Goal: Task Accomplishment & Management: Manage account settings

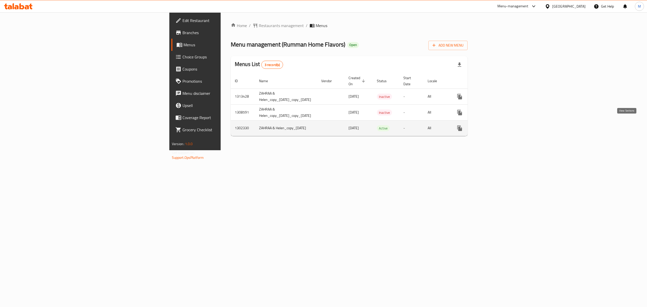
click at [499, 125] on icon "enhanced table" at bounding box center [496, 128] width 6 height 6
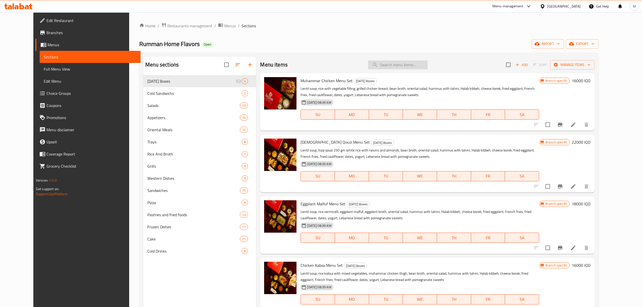
click at [398, 65] on input "search" at bounding box center [398, 64] width 60 height 9
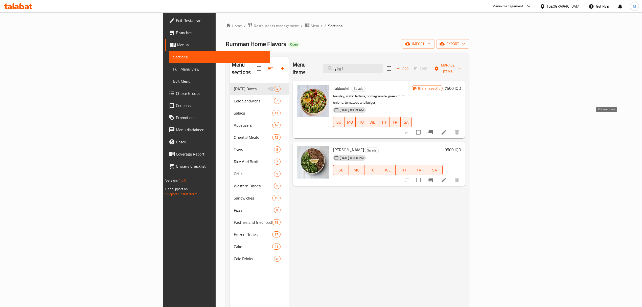
type input "تبول"
click at [446, 130] on icon at bounding box center [444, 132] width 5 height 5
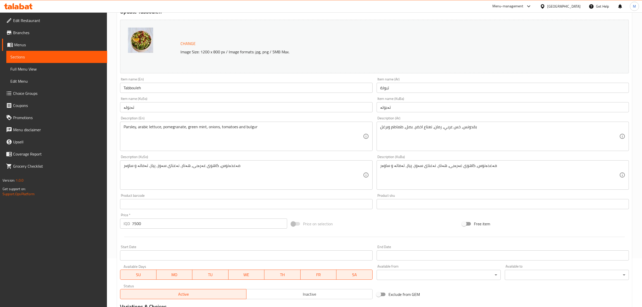
scroll to position [115, 0]
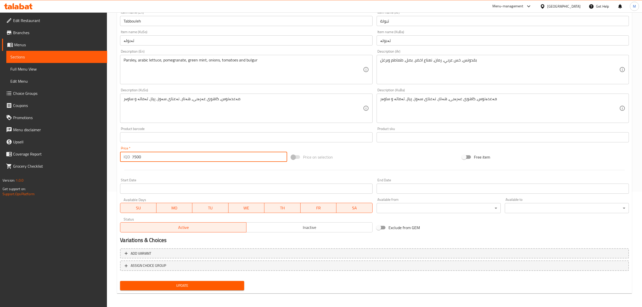
drag, startPoint x: 135, startPoint y: 158, endPoint x: 128, endPoint y: 157, distance: 6.6
click at [128, 157] on div "IQD 7500 Price *" at bounding box center [203, 157] width 167 height 10
type input "4500"
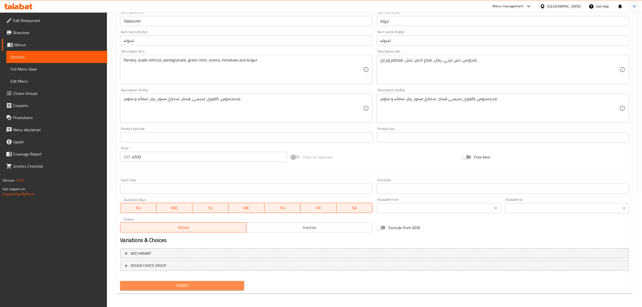
click at [210, 289] on button "Update" at bounding box center [182, 285] width 124 height 9
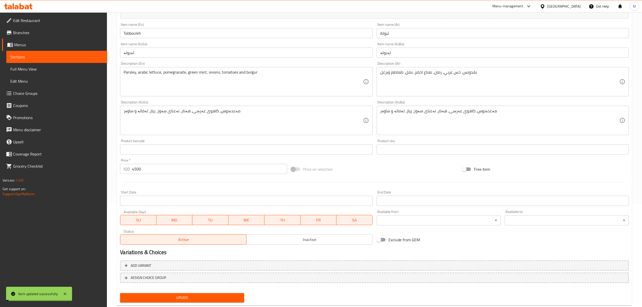
scroll to position [0, 0]
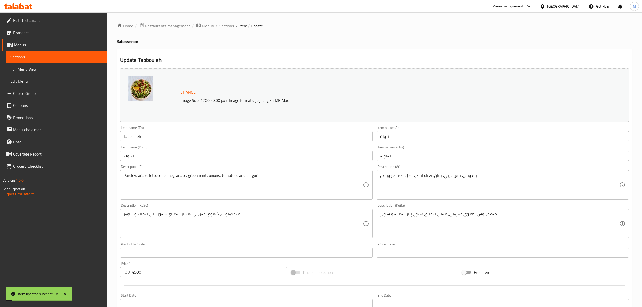
click at [245, 27] on span "item / update" at bounding box center [251, 26] width 23 height 6
click at [234, 27] on ol "Home / Restaurants management / Menus / Sections / item / update" at bounding box center [374, 26] width 515 height 7
click at [229, 27] on span "Sections" at bounding box center [227, 26] width 14 height 6
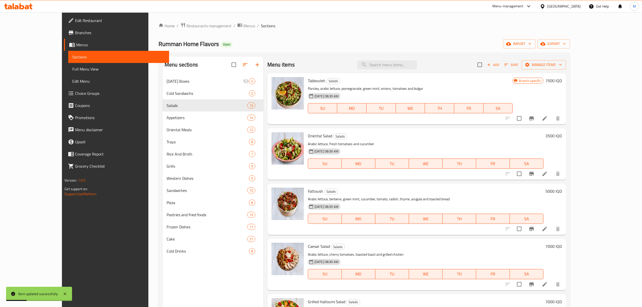
click at [411, 70] on div "Menu items Add Sort Manage items" at bounding box center [417, 65] width 299 height 16
click at [535, 120] on icon "Branch-specific-item" at bounding box center [532, 118] width 6 height 6
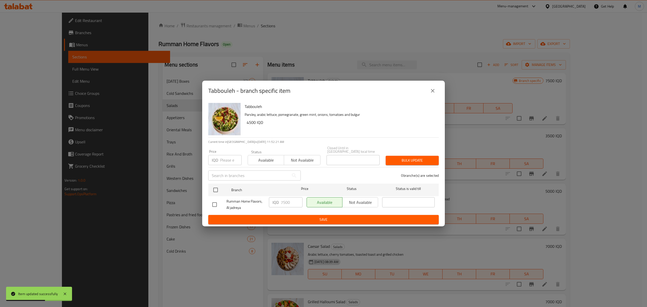
click at [217, 203] on input "checkbox" at bounding box center [214, 204] width 11 height 11
checkbox input "true"
drag, startPoint x: 283, startPoint y: 202, endPoint x: 273, endPoint y: 202, distance: 10.4
click at [273, 202] on div "IQD 7500 ​" at bounding box center [286, 202] width 34 height 10
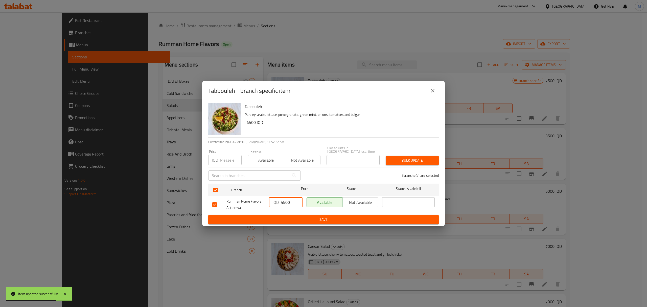
type input "4500"
click at [302, 223] on div "Tabbouleh Parsley, arabic lettuce, pomegranate, green mint, onions, tomatoes an…" at bounding box center [323, 163] width 243 height 125
click at [302, 218] on span "Save" at bounding box center [323, 219] width 223 height 6
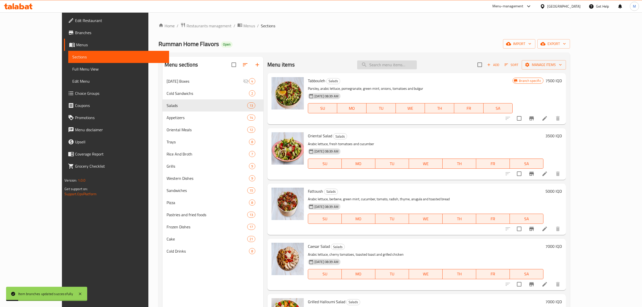
click at [401, 62] on input "search" at bounding box center [387, 64] width 60 height 9
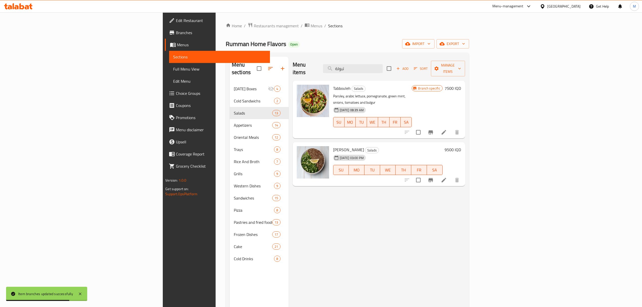
type input "تبولة"
click at [447, 177] on icon at bounding box center [444, 180] width 6 height 6
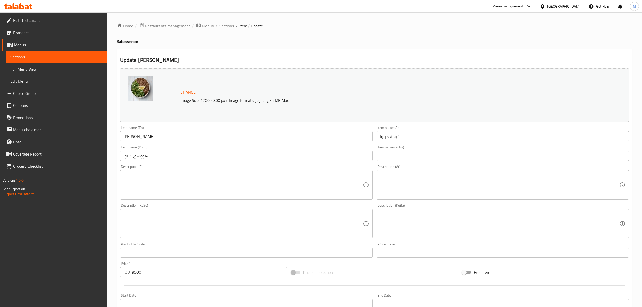
scroll to position [115, 0]
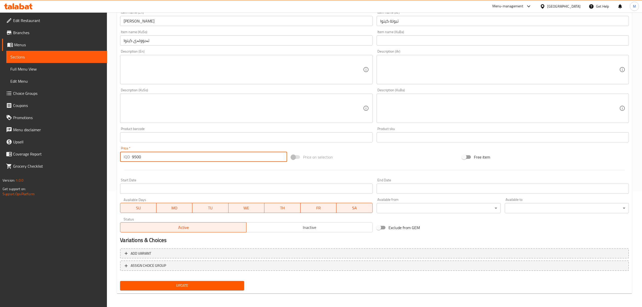
drag, startPoint x: 134, startPoint y: 156, endPoint x: 129, endPoint y: 156, distance: 4.6
click at [129, 156] on div "IQD 9500 Price *" at bounding box center [203, 157] width 167 height 10
type input "7500"
click at [184, 289] on button "Update" at bounding box center [182, 285] width 124 height 9
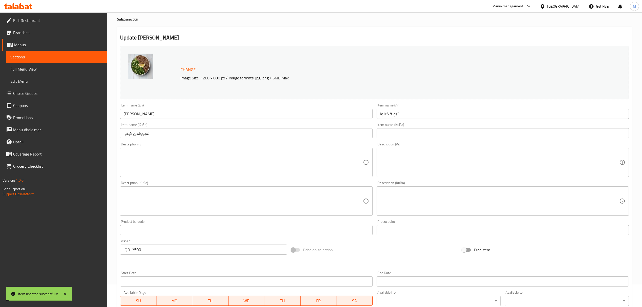
scroll to position [0, 0]
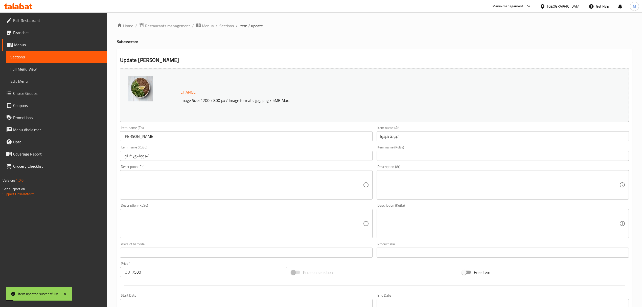
drag, startPoint x: 223, startPoint y: 26, endPoint x: 254, endPoint y: 39, distance: 34.2
click at [223, 26] on span "Sections" at bounding box center [227, 26] width 14 height 6
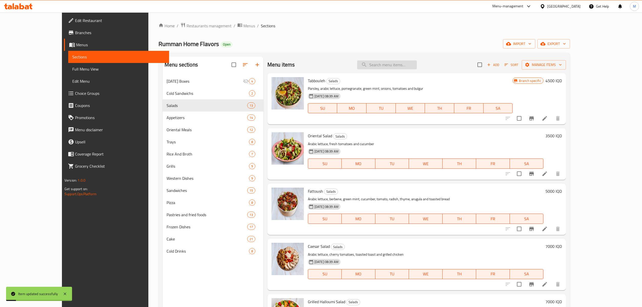
click at [387, 66] on input "search" at bounding box center [387, 64] width 60 height 9
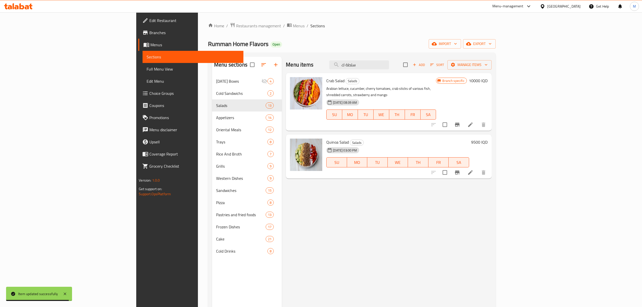
type input "سلطة ك"
